Goal: Information Seeking & Learning: Learn about a topic

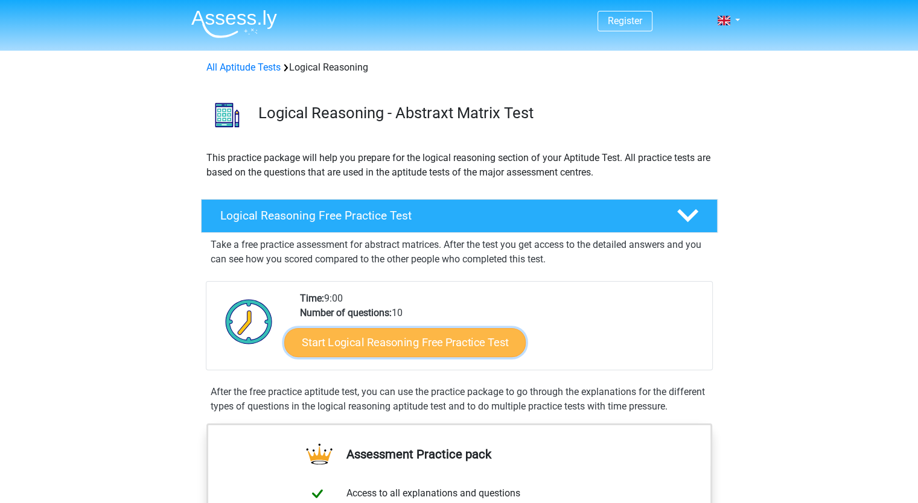
click at [440, 353] on link "Start Logical Reasoning Free Practice Test" at bounding box center [404, 342] width 241 height 29
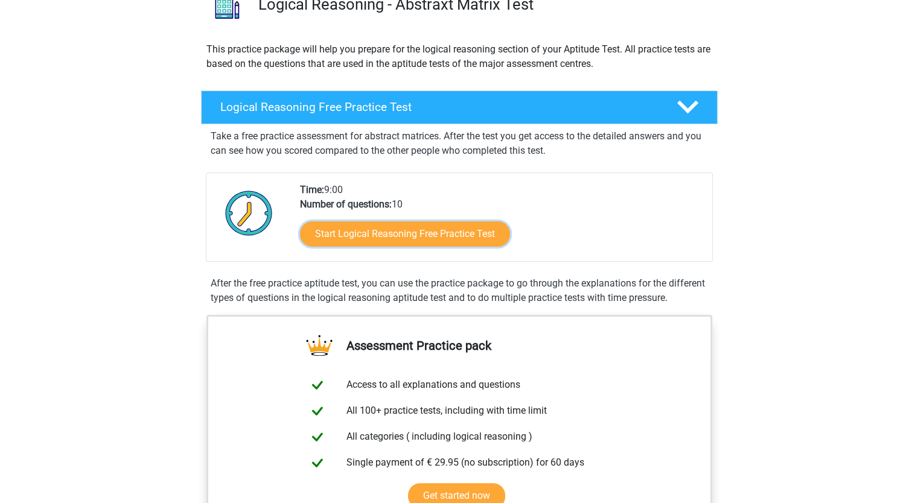
scroll to position [302, 0]
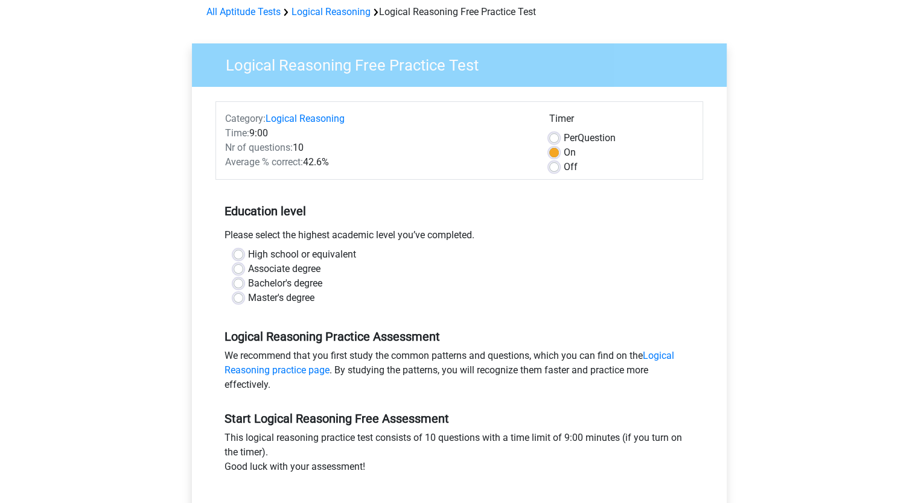
scroll to position [121, 0]
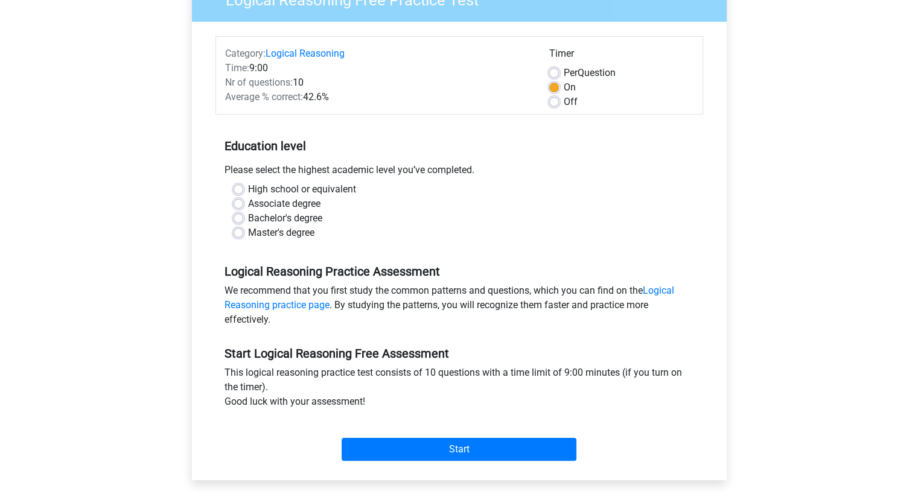
click at [248, 217] on label "Bachelor's degree" at bounding box center [285, 218] width 74 height 14
click at [239, 217] on input "Bachelor's degree" at bounding box center [239, 217] width 10 height 12
radio input "true"
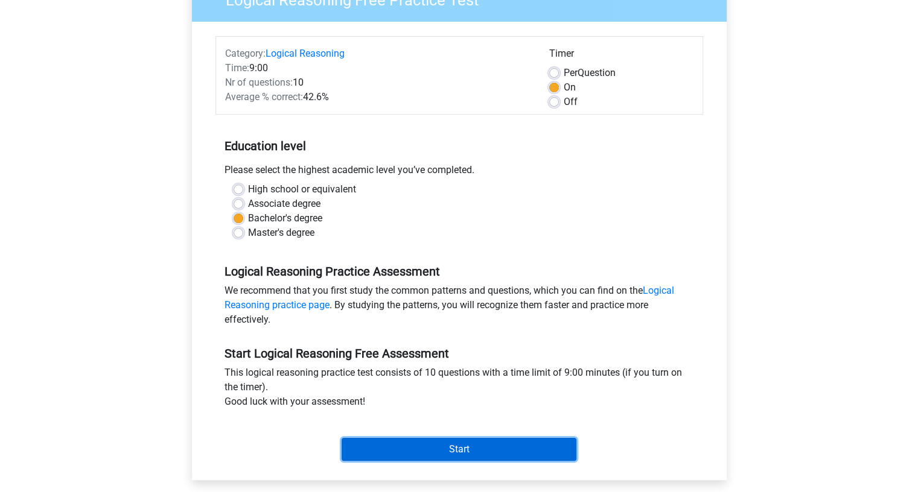
click at [452, 451] on input "Start" at bounding box center [459, 449] width 235 height 23
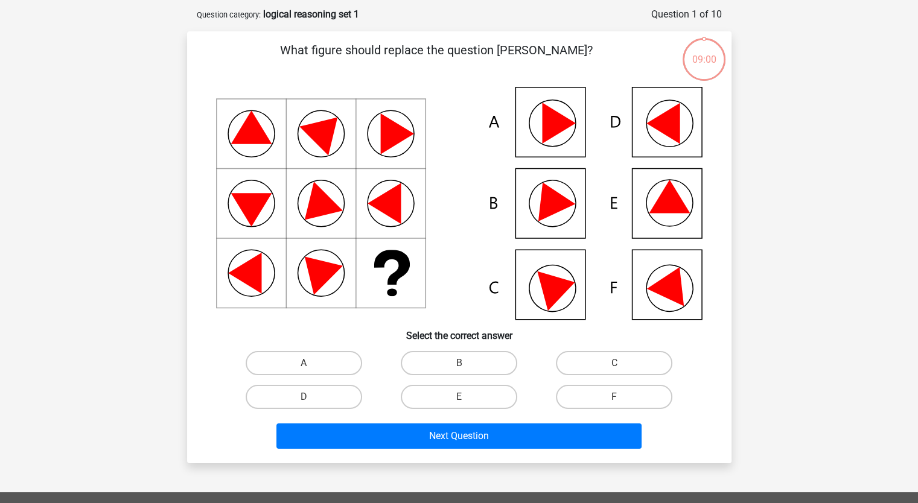
scroll to position [60, 0]
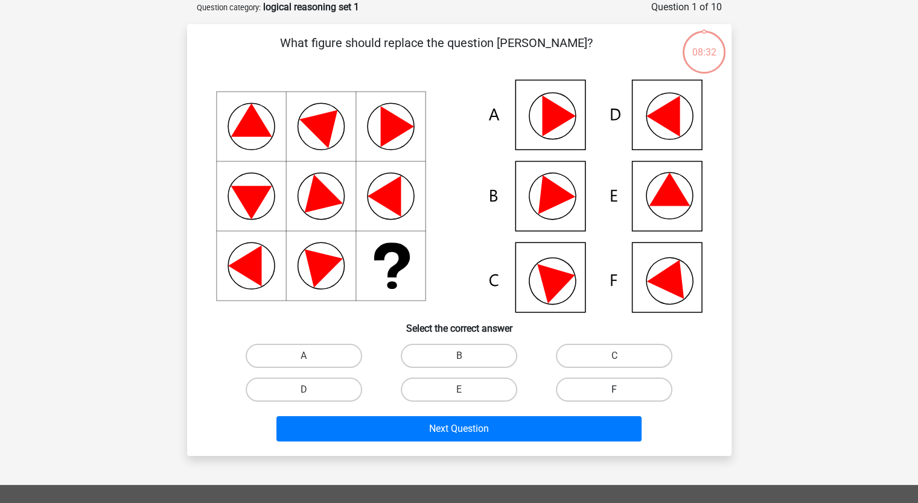
click at [611, 387] on label "F" at bounding box center [614, 390] width 117 height 24
click at [615, 390] on input "F" at bounding box center [619, 394] width 8 height 8
radio input "true"
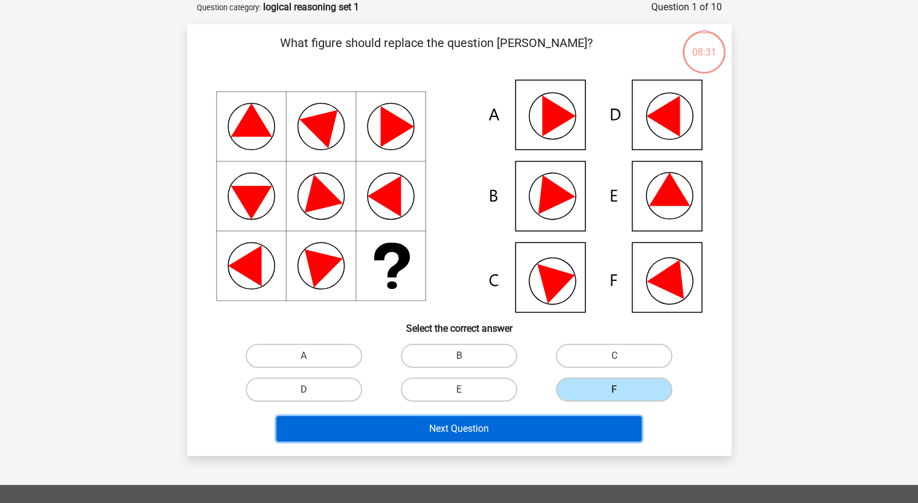
click at [536, 431] on button "Next Question" at bounding box center [458, 429] width 365 height 25
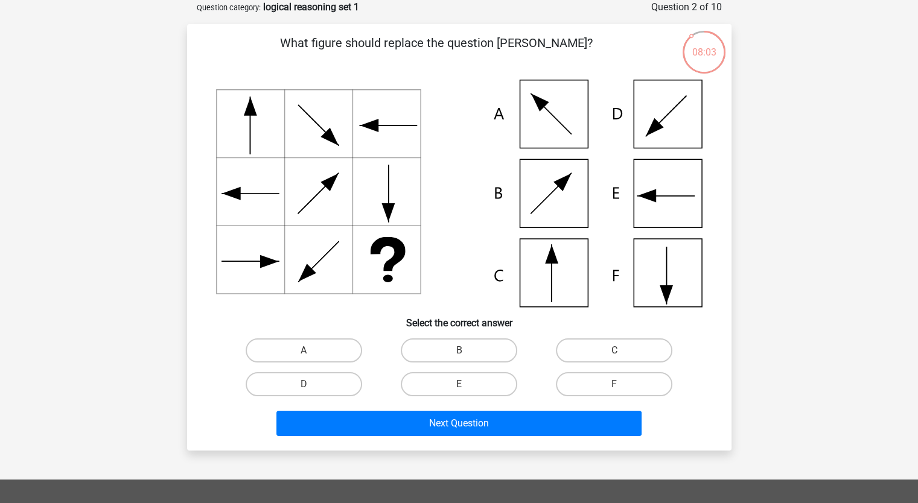
click at [684, 269] on icon at bounding box center [459, 194] width 487 height 228
click at [613, 391] on label "F" at bounding box center [614, 384] width 117 height 24
click at [615, 391] on input "F" at bounding box center [619, 389] width 8 height 8
radio input "true"
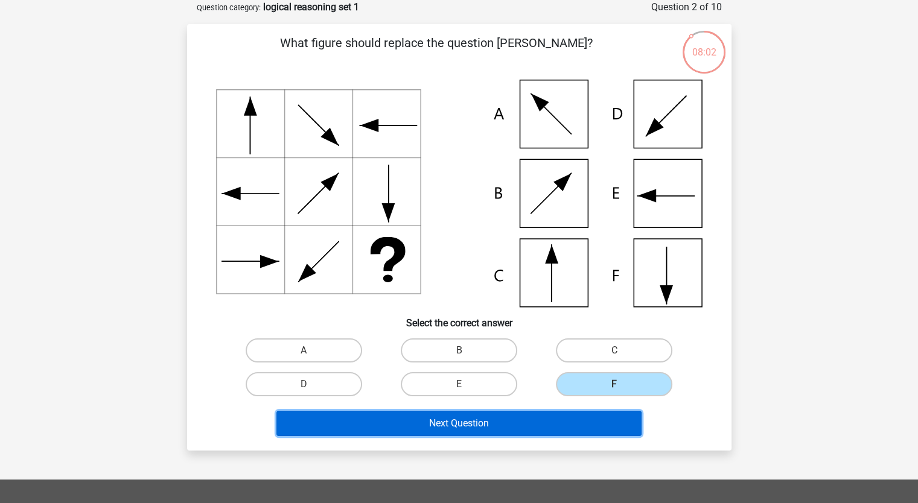
click at [549, 417] on button "Next Question" at bounding box center [458, 423] width 365 height 25
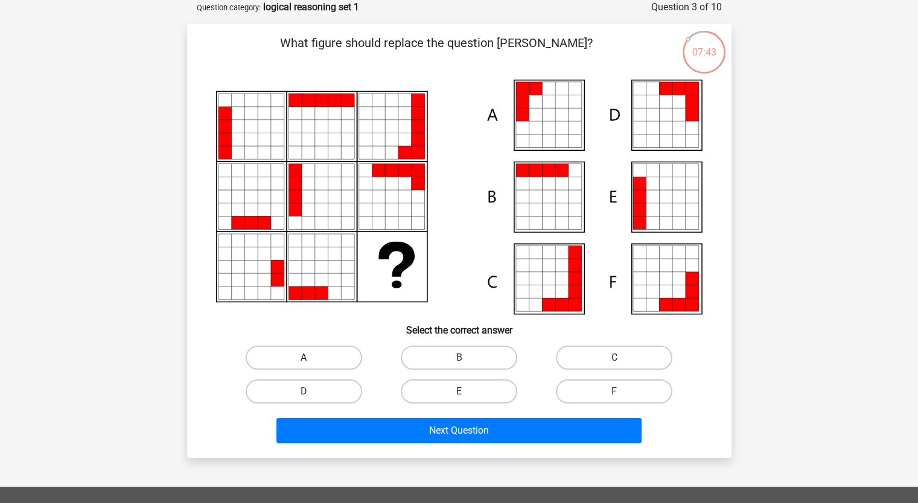
click at [328, 351] on label "A" at bounding box center [304, 358] width 117 height 24
click at [311, 358] on input "A" at bounding box center [308, 362] width 8 height 8
radio input "true"
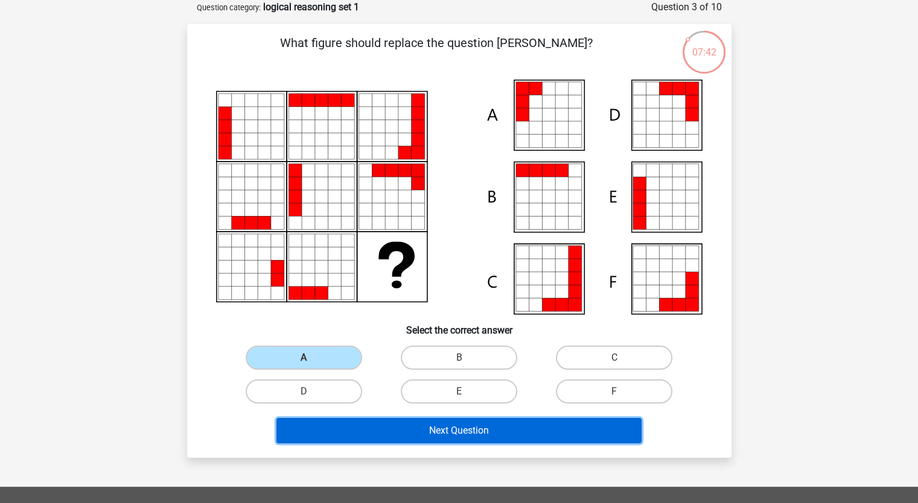
click at [421, 424] on button "Next Question" at bounding box center [458, 430] width 365 height 25
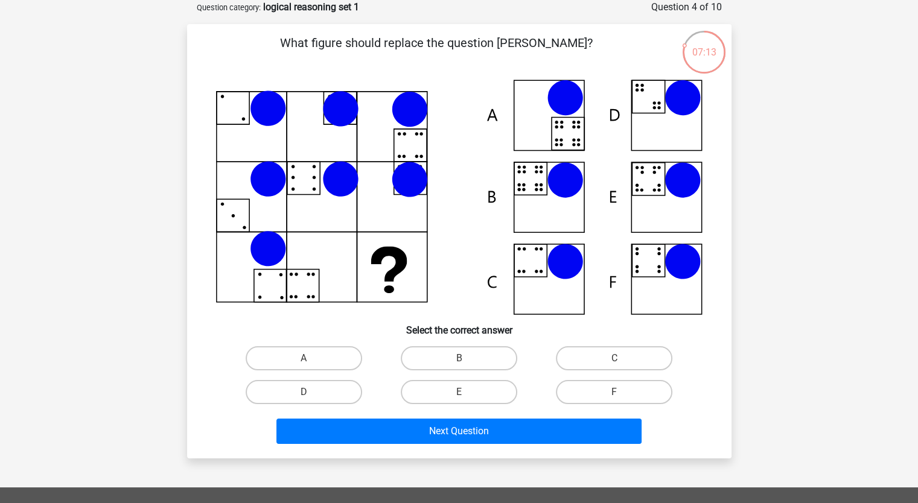
drag, startPoint x: 457, startPoint y: 389, endPoint x: 446, endPoint y: 407, distance: 21.1
click at [457, 389] on label "E" at bounding box center [459, 392] width 117 height 24
click at [459, 392] on input "E" at bounding box center [463, 396] width 8 height 8
radio input "true"
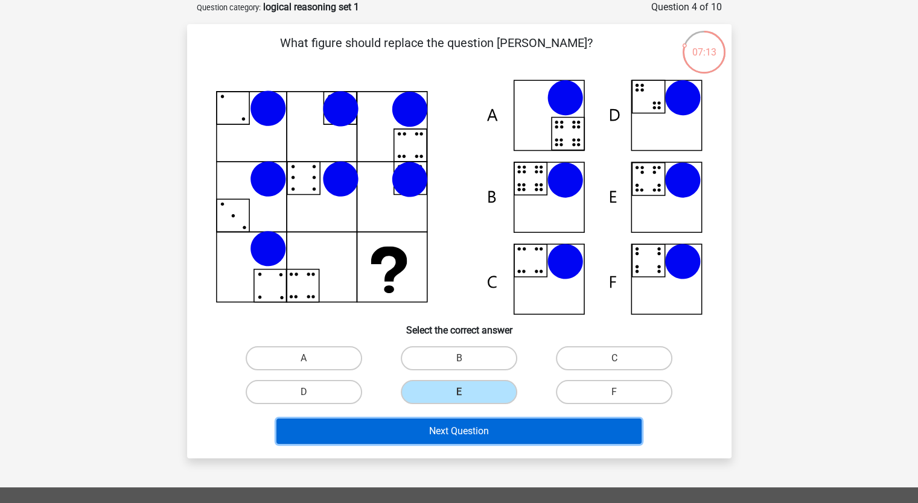
click at [452, 420] on button "Next Question" at bounding box center [458, 431] width 365 height 25
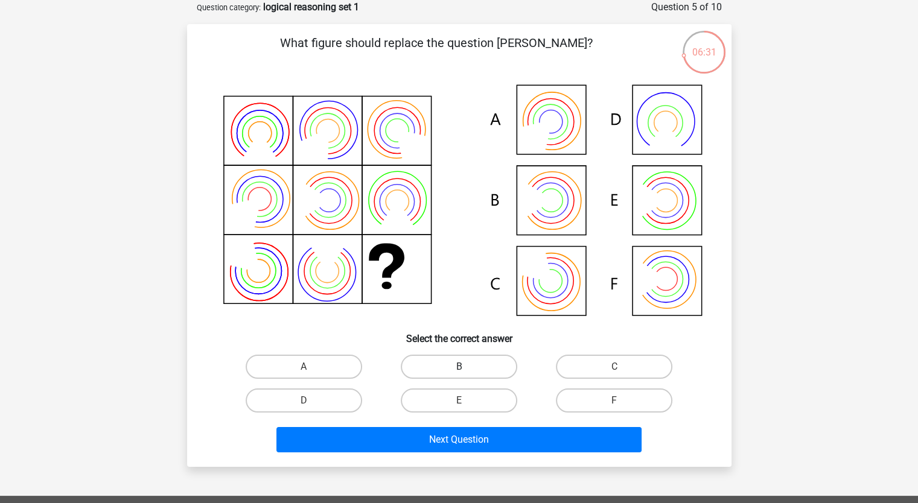
click at [476, 365] on label "B" at bounding box center [459, 367] width 117 height 24
click at [467, 367] on input "B" at bounding box center [463, 371] width 8 height 8
radio input "true"
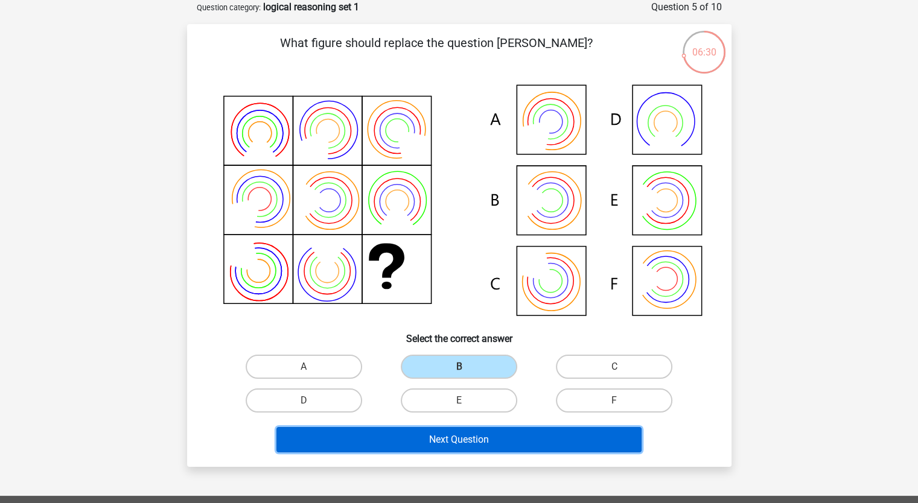
click at [478, 439] on button "Next Question" at bounding box center [458, 439] width 365 height 25
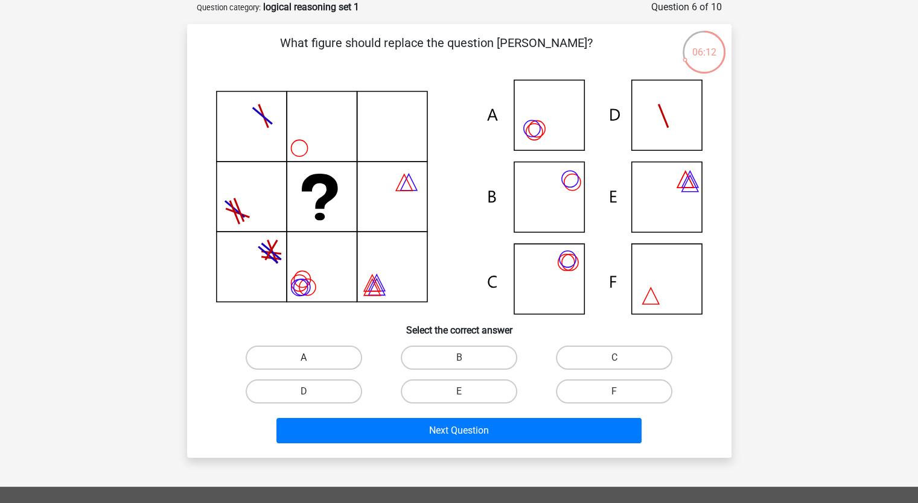
click at [325, 353] on label "A" at bounding box center [304, 358] width 117 height 24
click at [311, 358] on input "A" at bounding box center [308, 362] width 8 height 8
radio input "true"
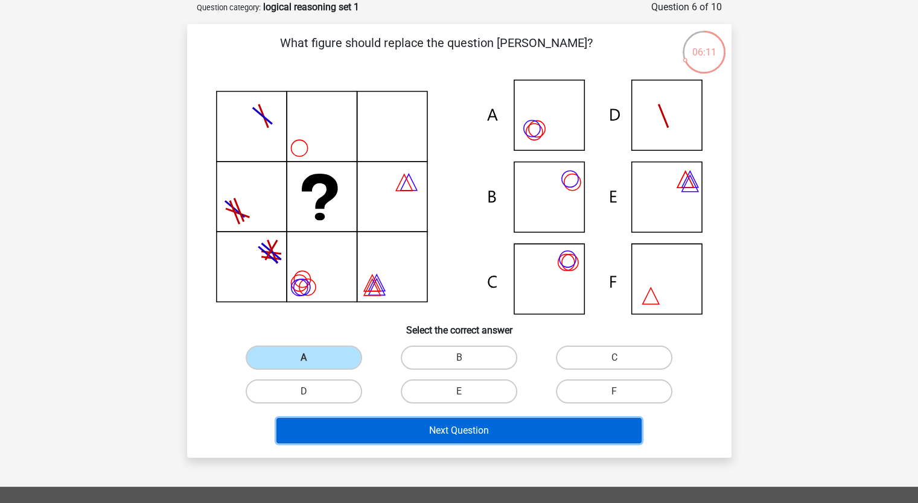
click at [418, 430] on button "Next Question" at bounding box center [458, 430] width 365 height 25
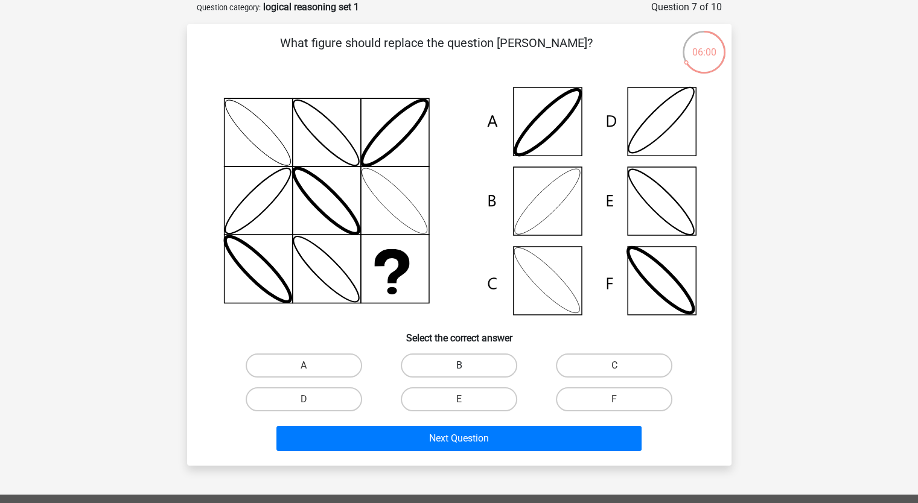
click at [497, 365] on label "B" at bounding box center [459, 366] width 117 height 24
click at [467, 366] on input "B" at bounding box center [463, 370] width 8 height 8
radio input "true"
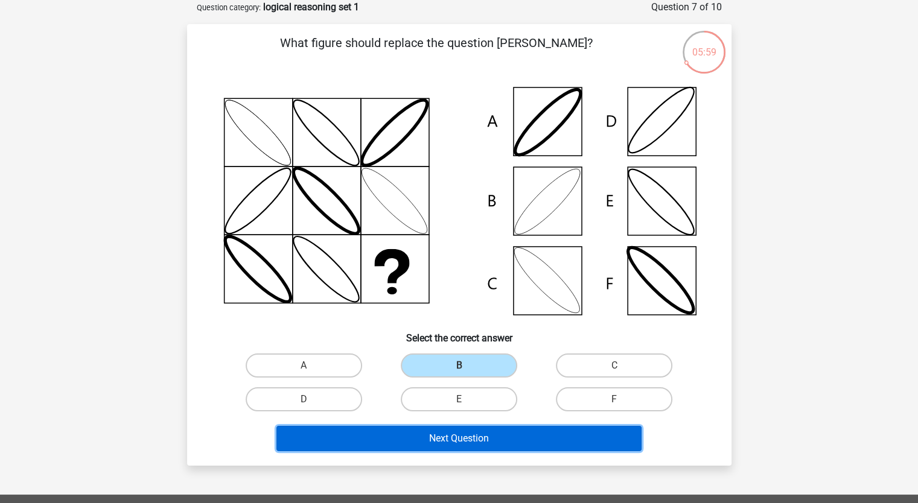
click at [473, 432] on button "Next Question" at bounding box center [458, 438] width 365 height 25
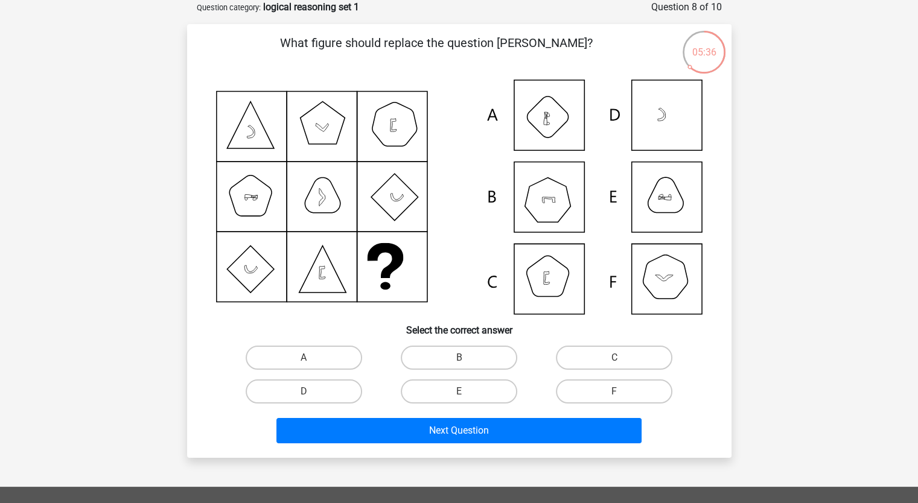
click at [663, 281] on icon at bounding box center [459, 197] width 487 height 235
click at [611, 387] on label "F" at bounding box center [614, 392] width 117 height 24
click at [615, 392] on input "F" at bounding box center [619, 396] width 8 height 8
radio input "true"
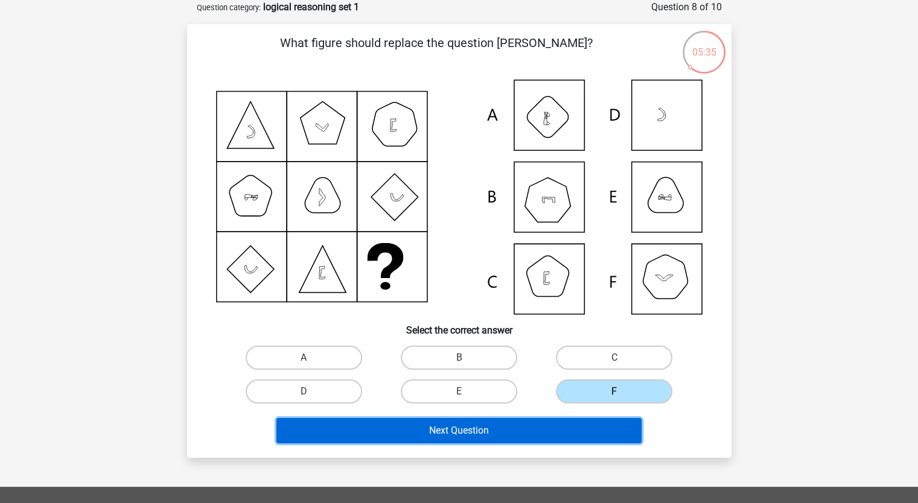
click at [579, 421] on button "Next Question" at bounding box center [458, 430] width 365 height 25
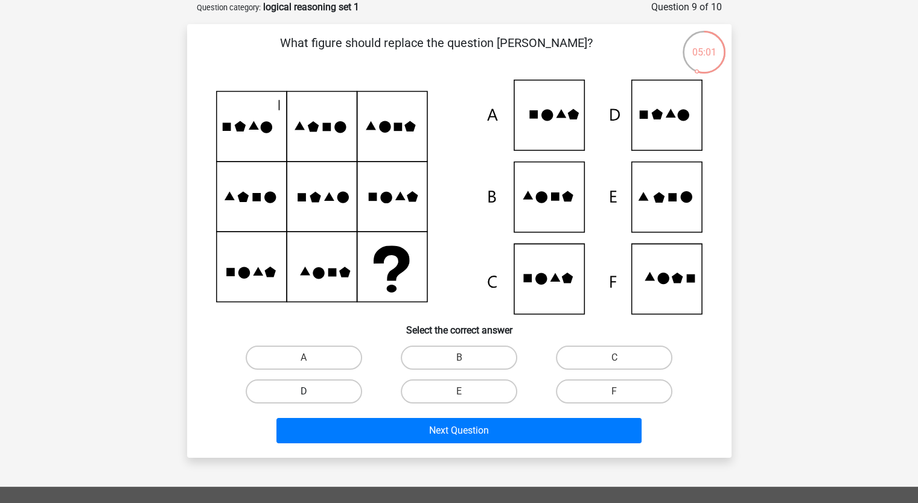
click at [330, 397] on label "D" at bounding box center [304, 392] width 117 height 24
click at [311, 397] on input "D" at bounding box center [308, 396] width 8 height 8
radio input "true"
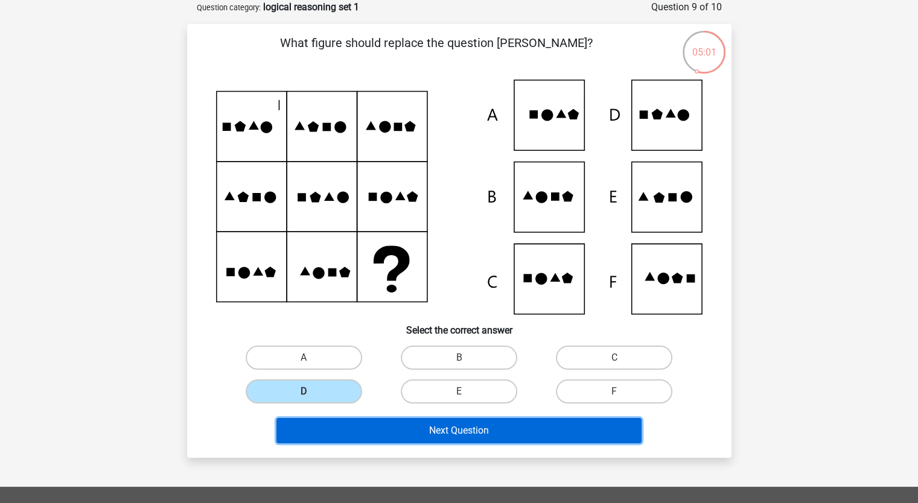
click at [422, 429] on button "Next Question" at bounding box center [458, 430] width 365 height 25
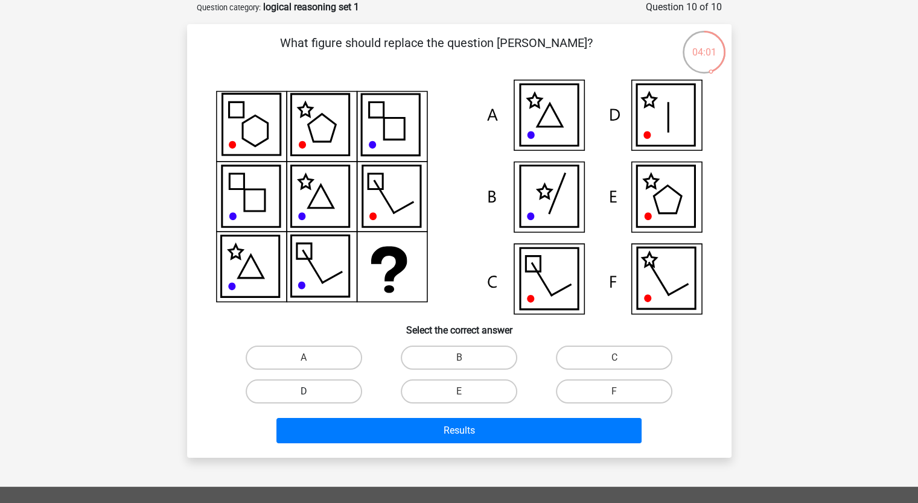
click at [311, 383] on label "D" at bounding box center [304, 392] width 117 height 24
click at [311, 392] on input "D" at bounding box center [308, 396] width 8 height 8
radio input "true"
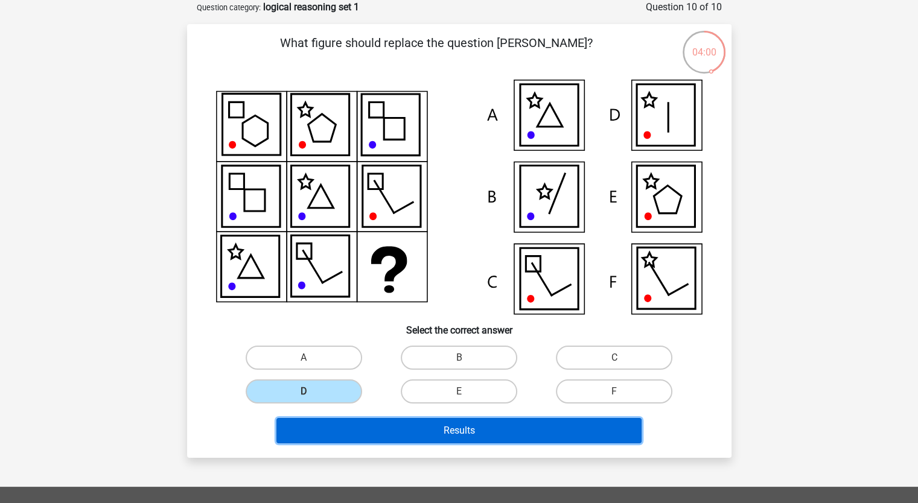
click at [399, 439] on button "Results" at bounding box center [458, 430] width 365 height 25
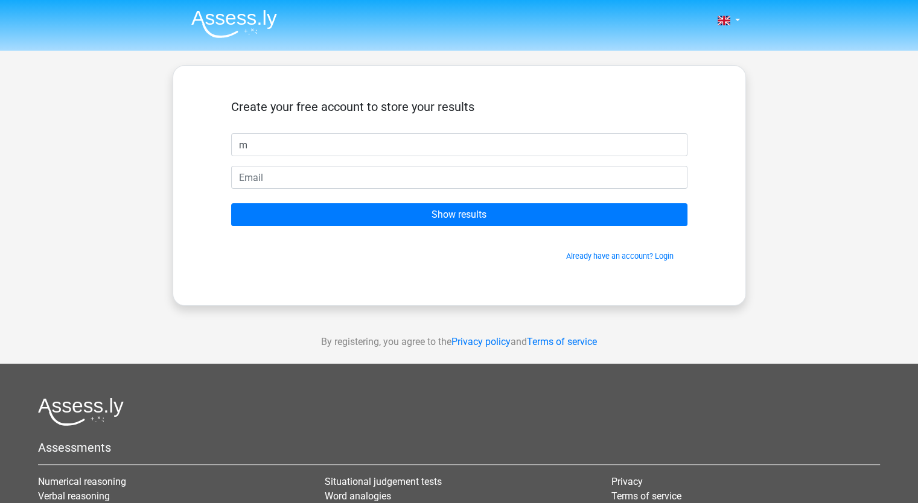
type input "m"
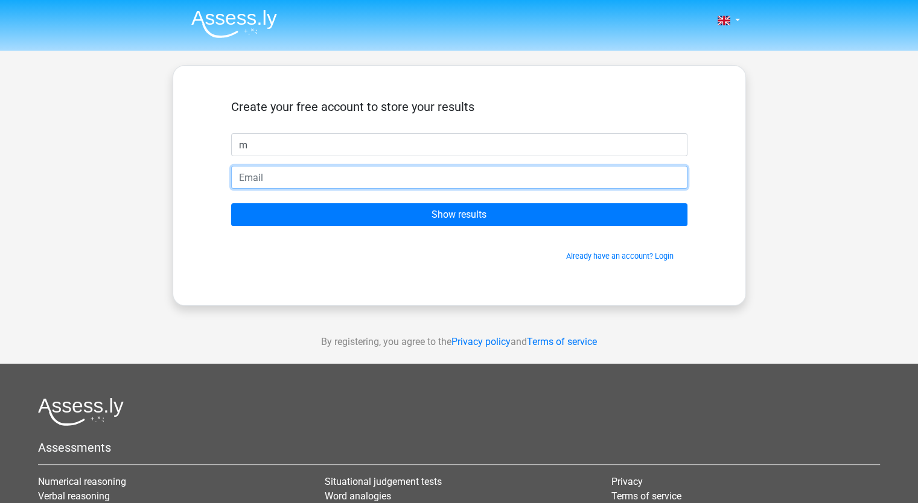
click at [319, 177] on input "email" at bounding box center [459, 177] width 456 height 23
type input "m"
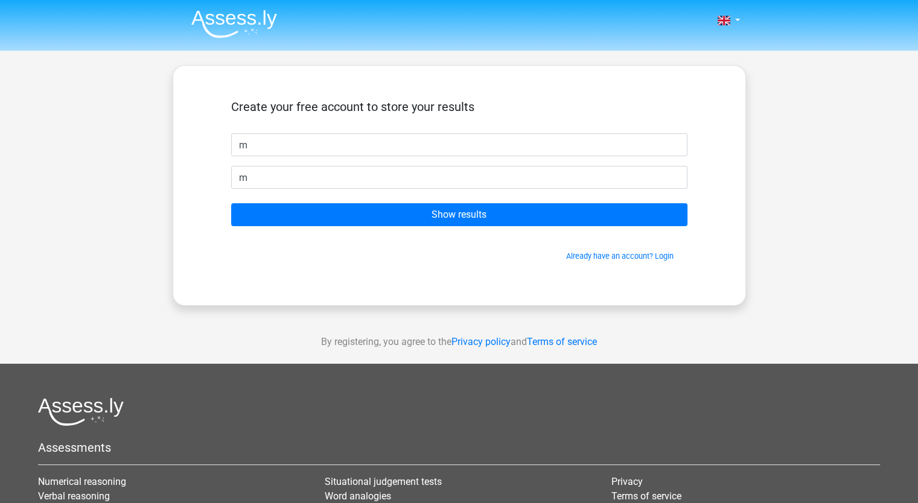
click at [302, 273] on div "Create your free account to store your results m m Show results Already have an…" at bounding box center [459, 186] width 514 height 182
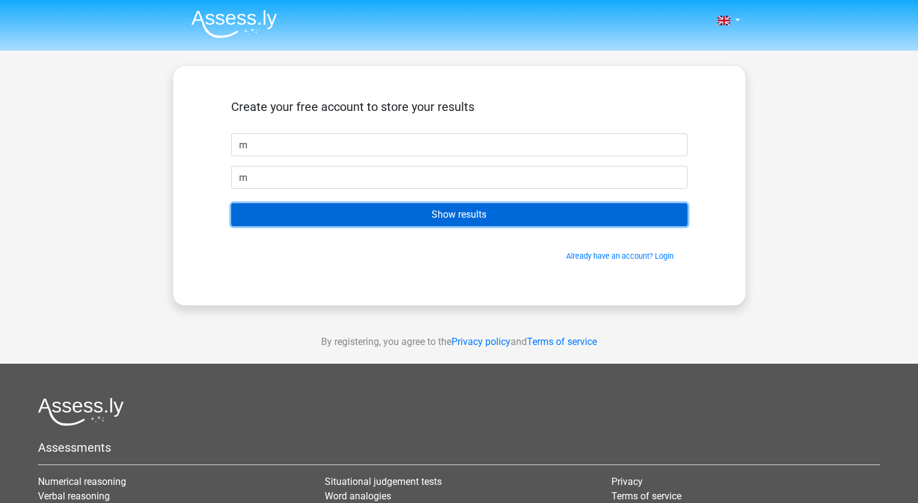
drag, startPoint x: 427, startPoint y: 216, endPoint x: 404, endPoint y: 222, distance: 23.7
click at [426, 216] on input "Show results" at bounding box center [459, 214] width 456 height 23
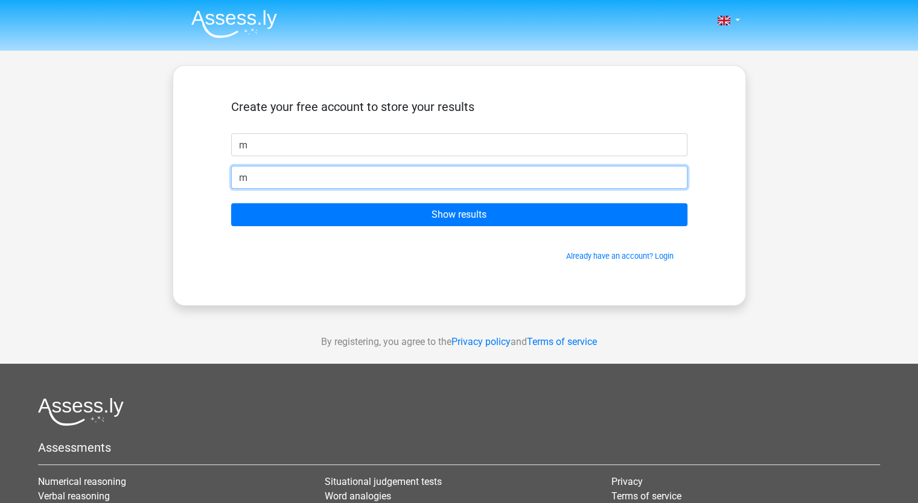
click at [265, 181] on input "m" at bounding box center [459, 177] width 456 height 23
click at [484, 169] on input "m" at bounding box center [459, 177] width 456 height 23
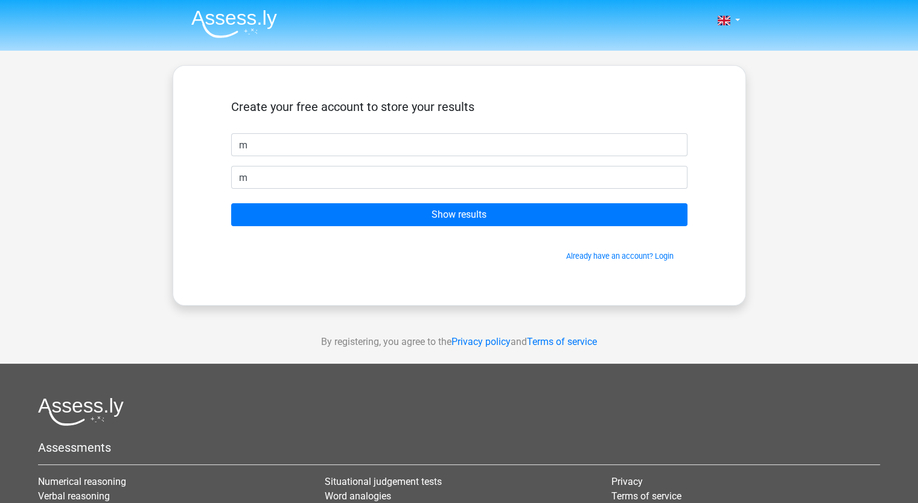
click at [284, 132] on div "Create your free account to store your results" at bounding box center [459, 117] width 456 height 34
